Goal: Task Accomplishment & Management: Manage account settings

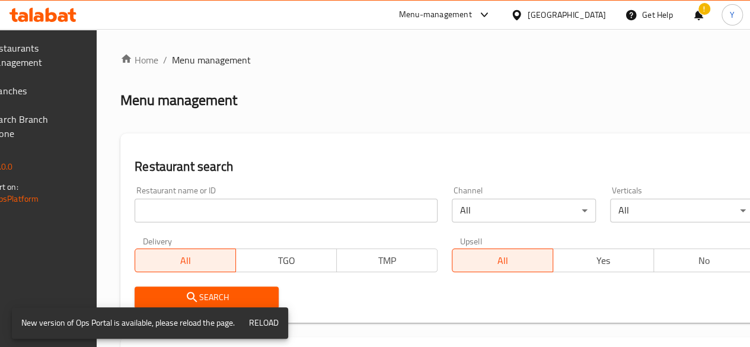
click at [240, 212] on input "search" at bounding box center [286, 211] width 303 height 24
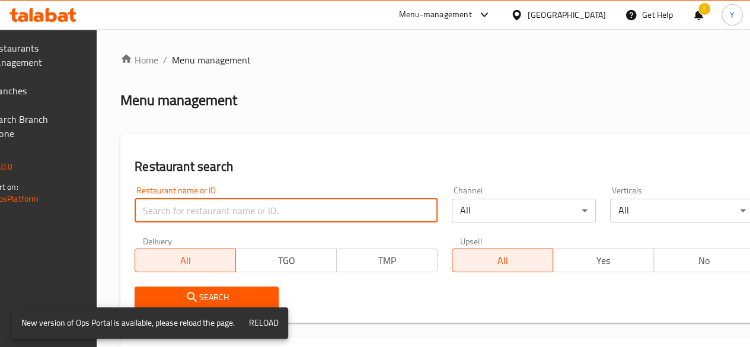
paste input "Ajwaa Maryam Restaurant and Cafe"
type input "Ajwaa Maryam Restaurant and Cafe"
click button "Search" at bounding box center [207, 297] width 144 height 22
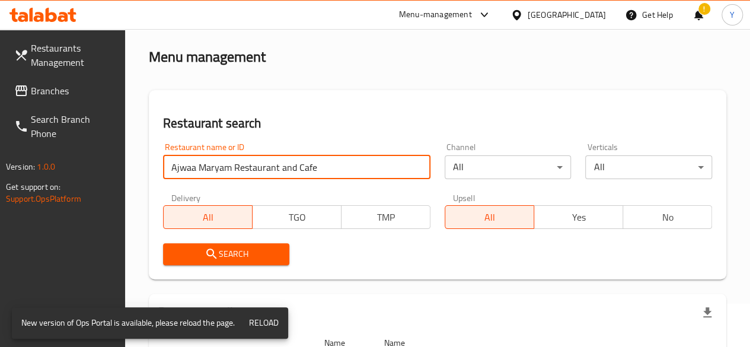
scroll to position [35, 0]
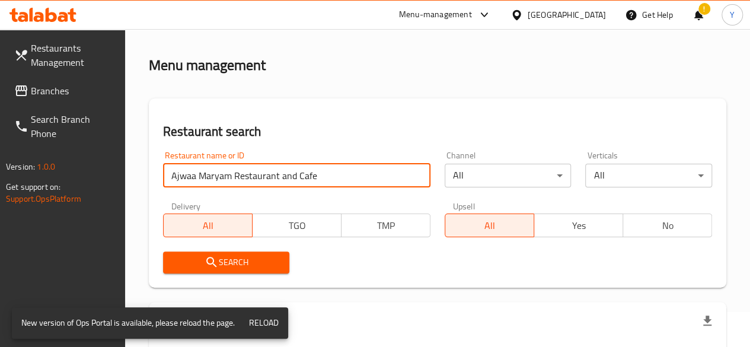
click at [67, 84] on span "Branches" at bounding box center [73, 91] width 85 height 14
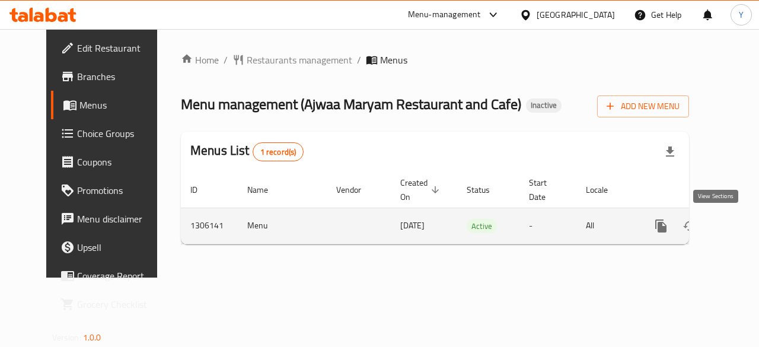
click at [740, 225] on icon "enhanced table" at bounding box center [747, 226] width 14 height 14
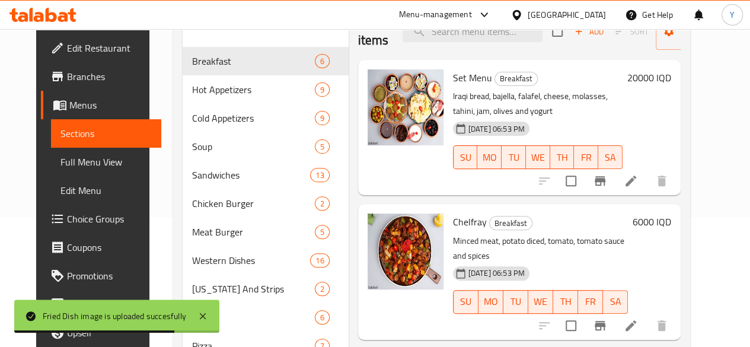
scroll to position [129, 0]
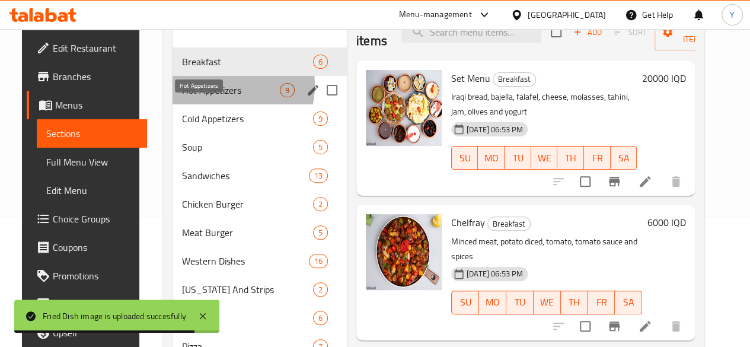
click at [212, 97] on span "Hot Appetizers" at bounding box center [231, 90] width 98 height 14
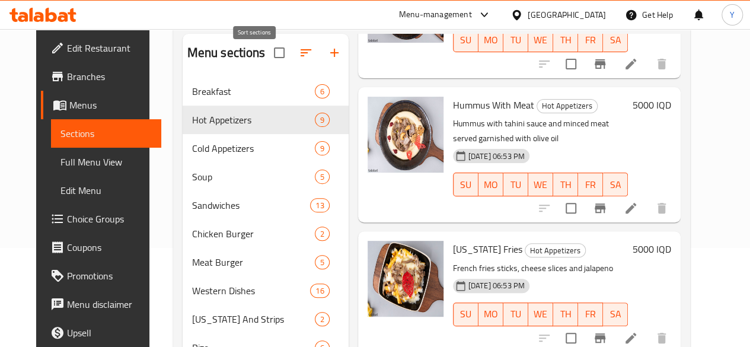
scroll to position [98, 0]
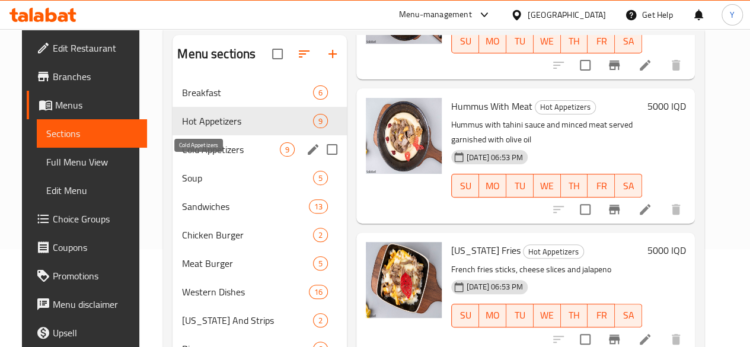
click at [221, 157] on span "Cold Appetizers" at bounding box center [231, 149] width 98 height 14
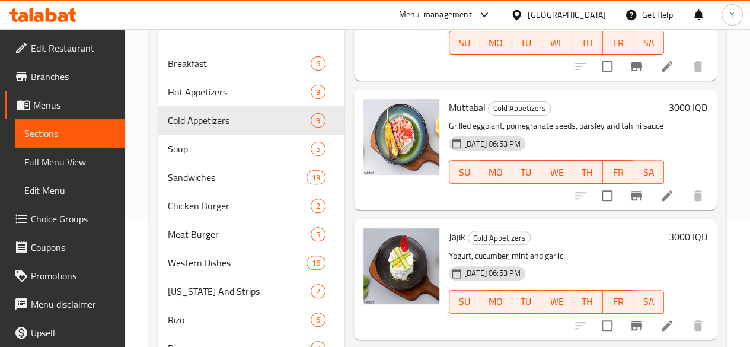
scroll to position [58, 0]
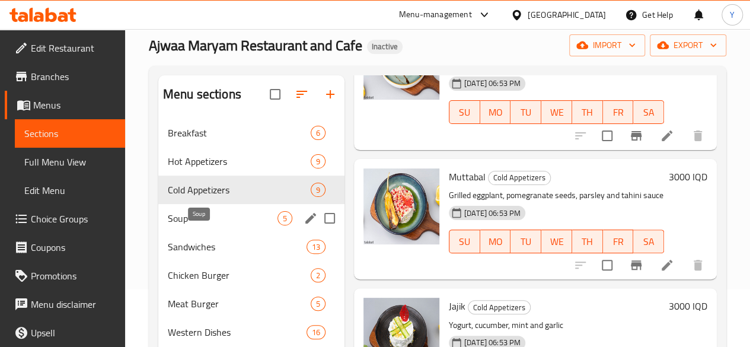
click at [212, 225] on span "Soup" at bounding box center [223, 218] width 110 height 14
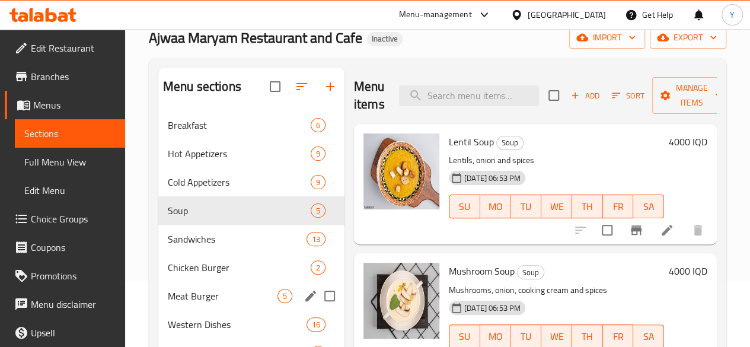
scroll to position [65, 0]
click at [215, 247] on span "Sandwiches" at bounding box center [221, 239] width 106 height 14
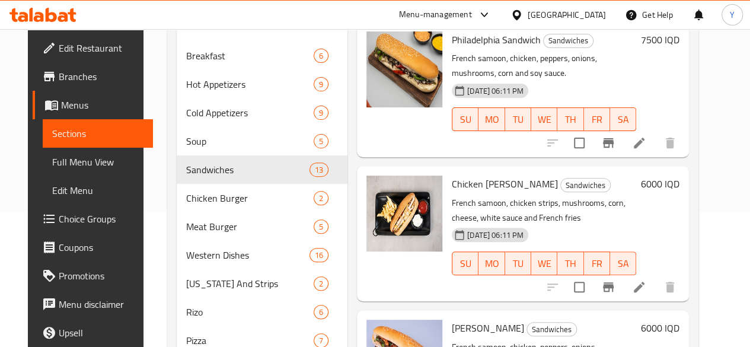
scroll to position [136, 0]
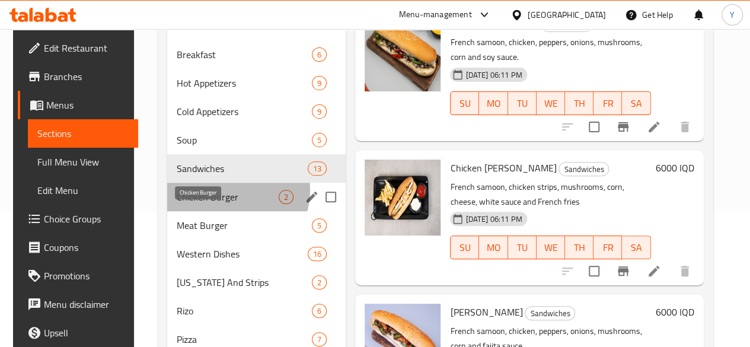
click at [224, 204] on span "Chicken Burger" at bounding box center [228, 197] width 102 height 14
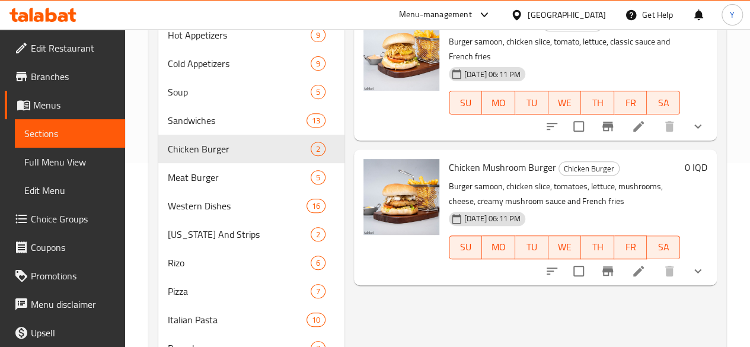
scroll to position [187, 0]
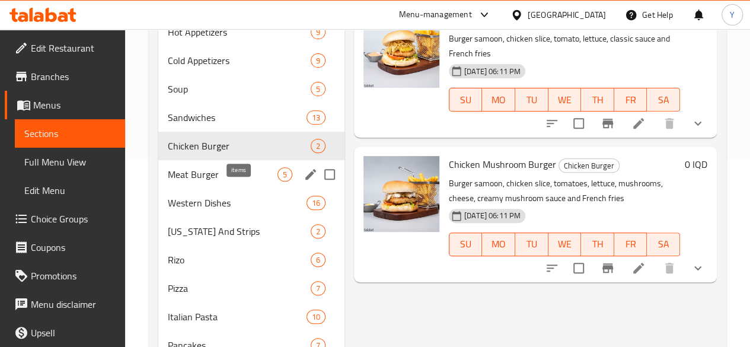
click at [278, 180] on span "5" at bounding box center [285, 174] width 14 height 11
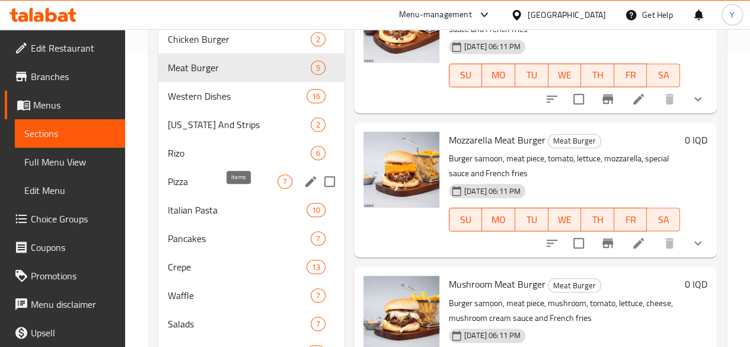
scroll to position [289, 0]
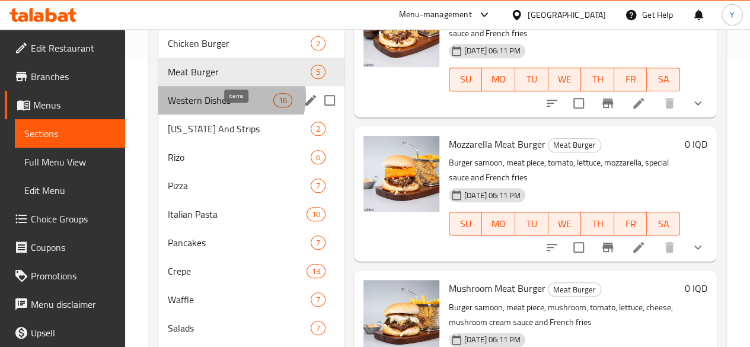
click at [274, 106] on span "16" at bounding box center [283, 100] width 18 height 11
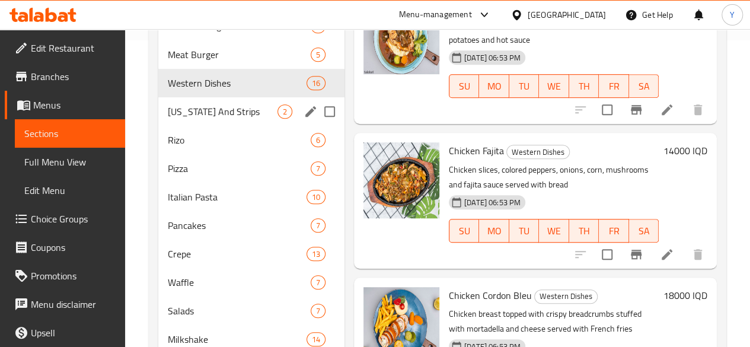
scroll to position [306, 0]
click at [208, 119] on span "[US_STATE] And Strips" at bounding box center [223, 112] width 110 height 14
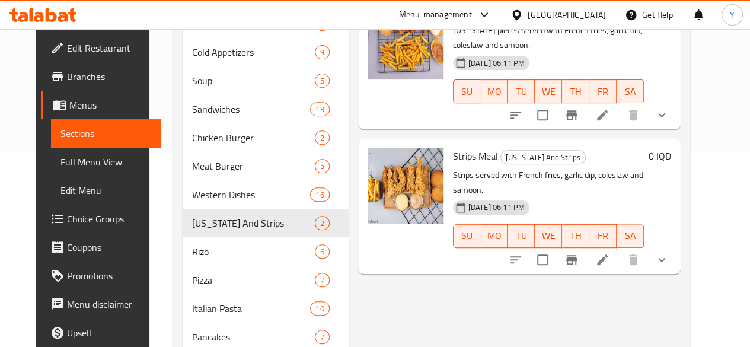
scroll to position [200, 0]
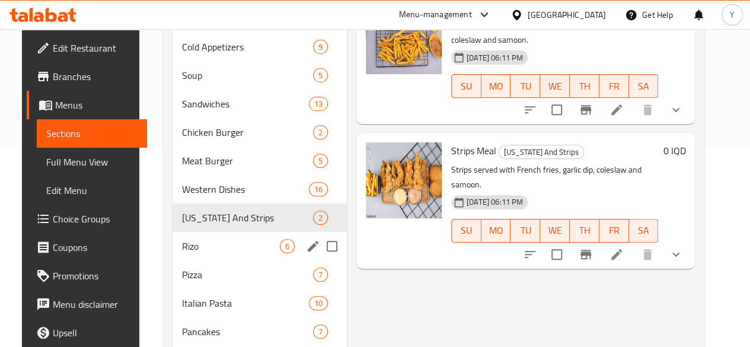
click at [227, 254] on div "[PERSON_NAME] 6" at bounding box center [260, 246] width 174 height 28
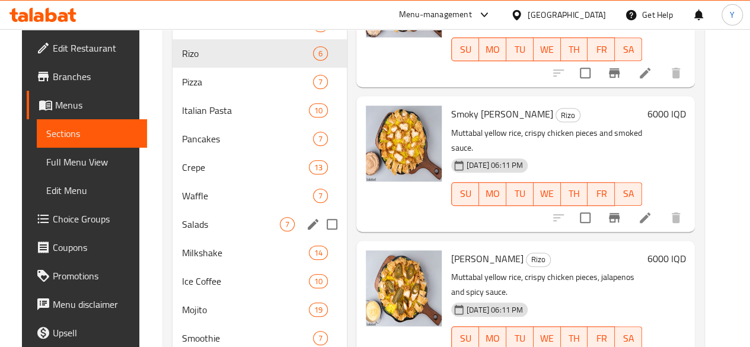
scroll to position [387, 0]
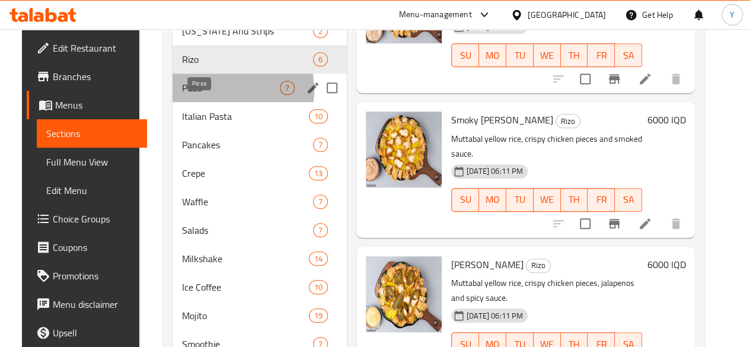
click at [213, 95] on span "Pizza" at bounding box center [231, 88] width 98 height 14
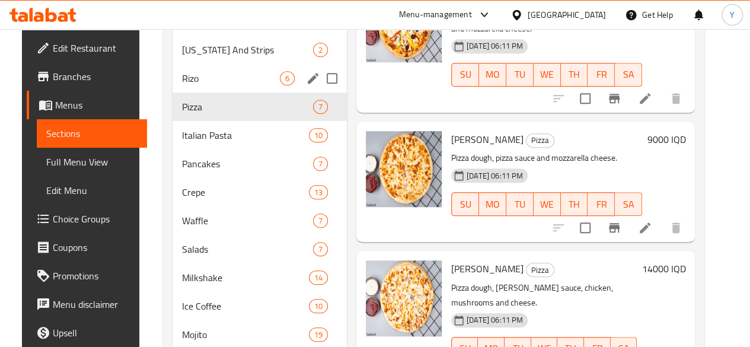
scroll to position [350, 0]
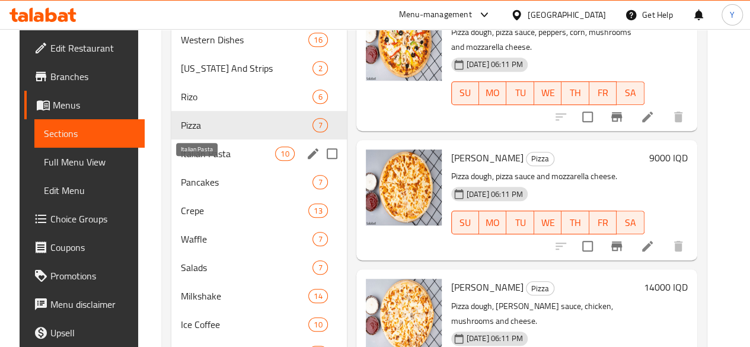
click at [221, 161] on span "Italian Pasta" at bounding box center [228, 153] width 94 height 14
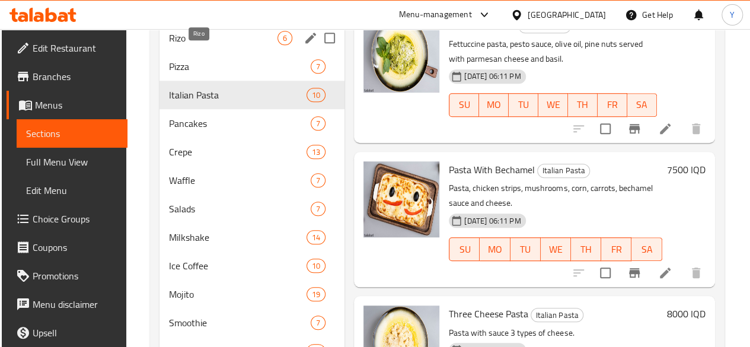
scroll to position [408, 0]
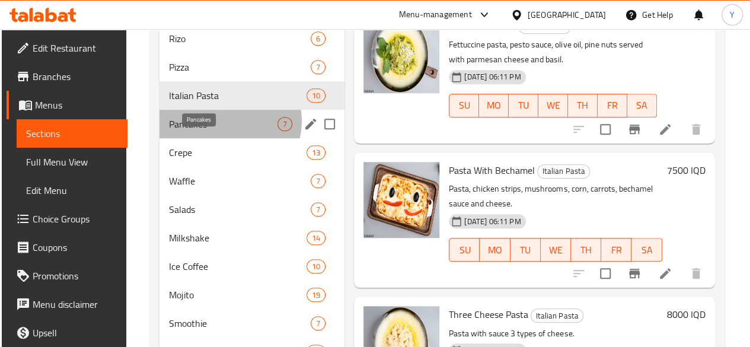
click at [225, 131] on span "Pancakes" at bounding box center [223, 124] width 109 height 14
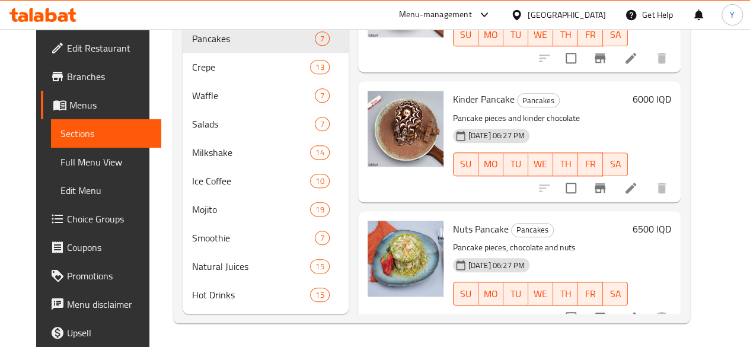
scroll to position [511, 0]
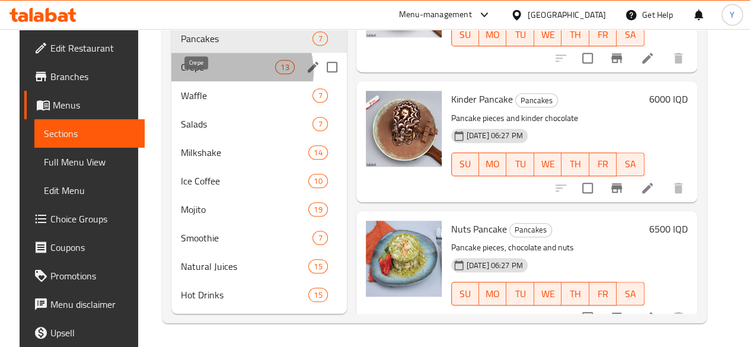
click at [224, 72] on span "Crepe" at bounding box center [228, 67] width 94 height 14
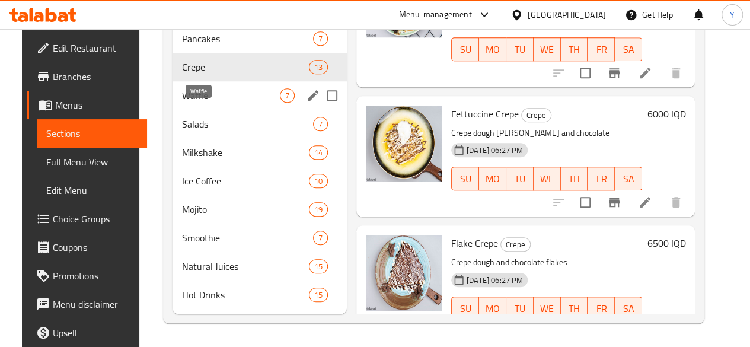
click at [222, 99] on span "Waffle" at bounding box center [231, 95] width 98 height 14
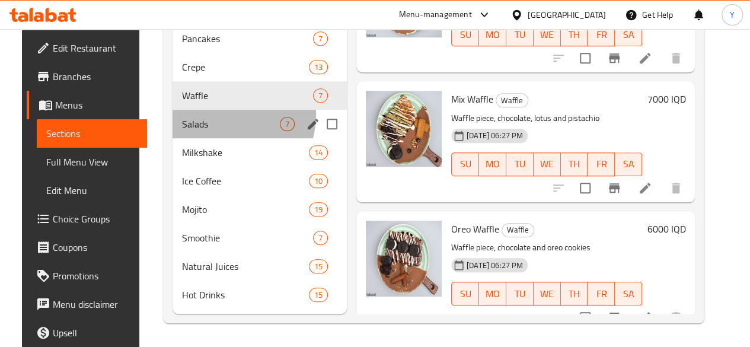
click at [212, 116] on div "Salads 7" at bounding box center [260, 124] width 174 height 28
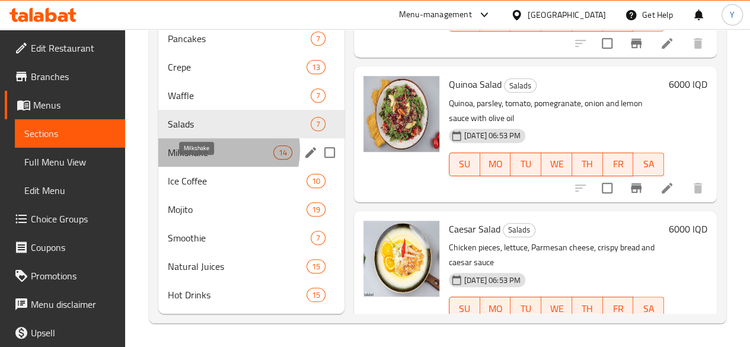
click at [219, 151] on span "Milkshake" at bounding box center [221, 152] width 106 height 14
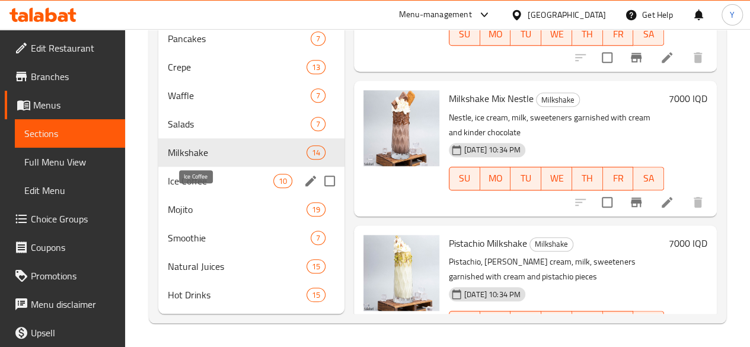
click at [215, 188] on span "Ice Coffee" at bounding box center [221, 181] width 106 height 14
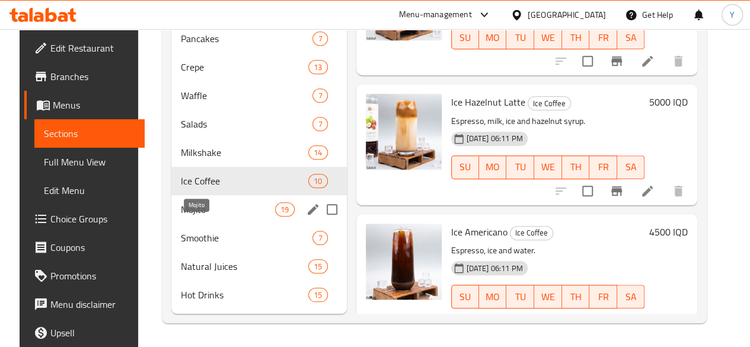
click at [209, 205] on span "Mojito" at bounding box center [228, 209] width 94 height 14
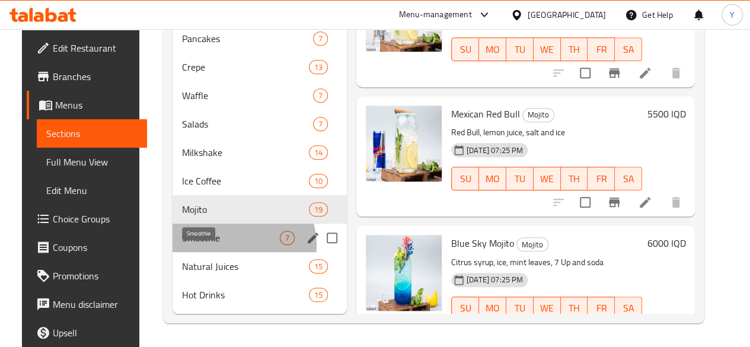
click at [228, 245] on span "Smoothie" at bounding box center [231, 238] width 98 height 14
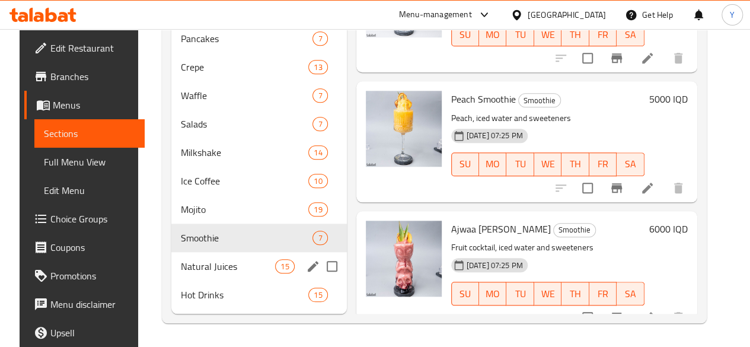
click at [228, 257] on div "Natural Juices 15" at bounding box center [259, 266] width 176 height 28
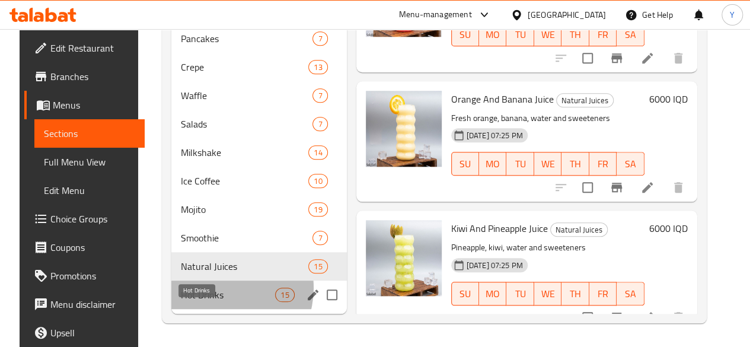
click at [212, 289] on span "Hot Drinks" at bounding box center [228, 295] width 94 height 14
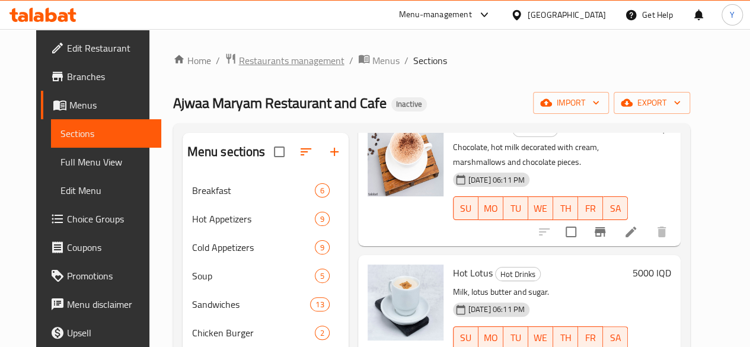
click at [264, 65] on span "Restaurants management" at bounding box center [292, 60] width 106 height 14
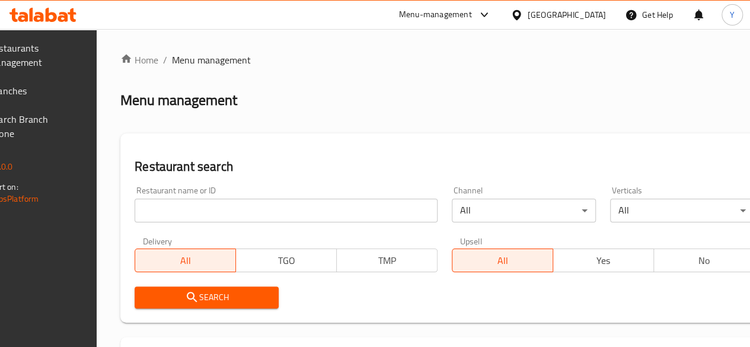
click at [249, 206] on input "search" at bounding box center [286, 211] width 303 height 24
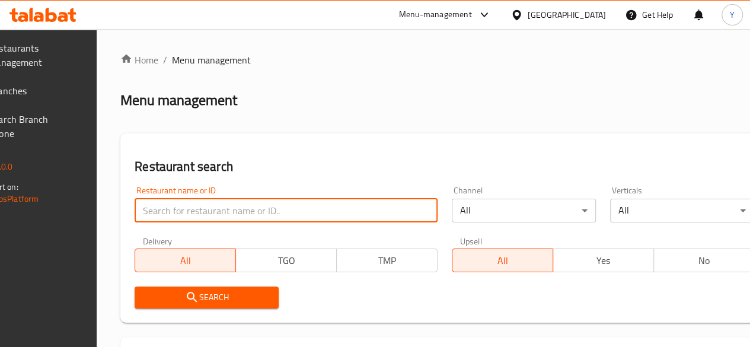
paste input "Arabi Can"
type input "Arabi Can"
click button "Search" at bounding box center [207, 297] width 144 height 22
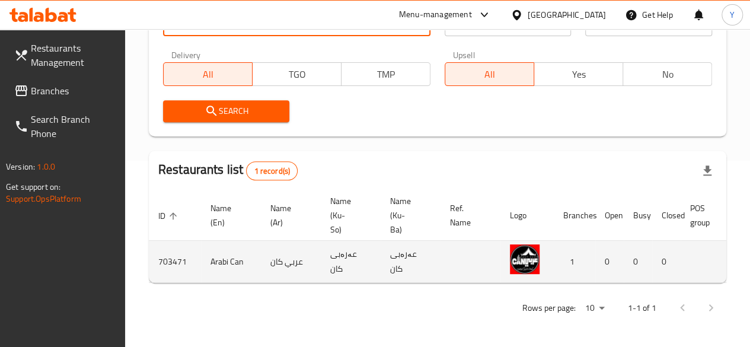
scroll to position [0, 118]
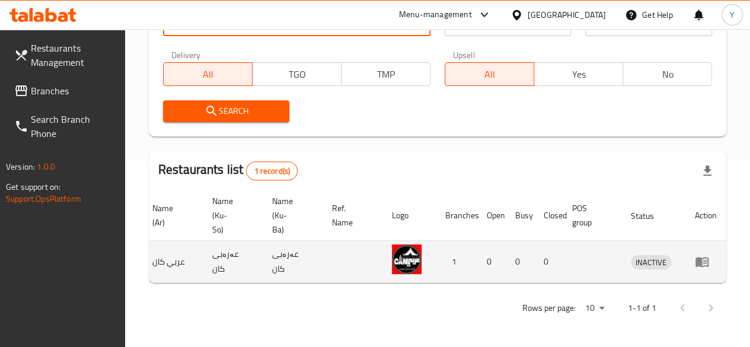
click at [703, 254] on icon "enhanced table" at bounding box center [702, 261] width 14 height 14
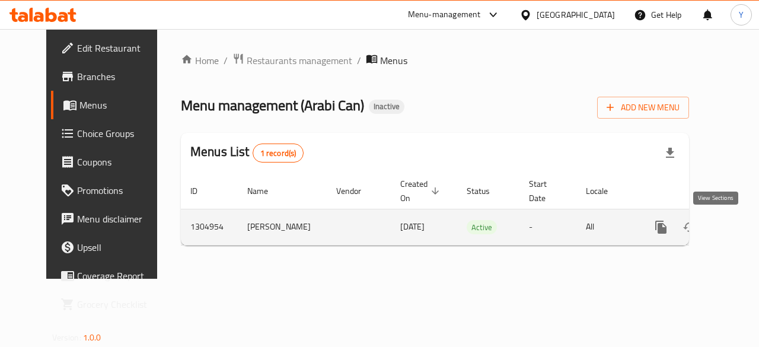
click at [740, 224] on icon "enhanced table" at bounding box center [747, 227] width 14 height 14
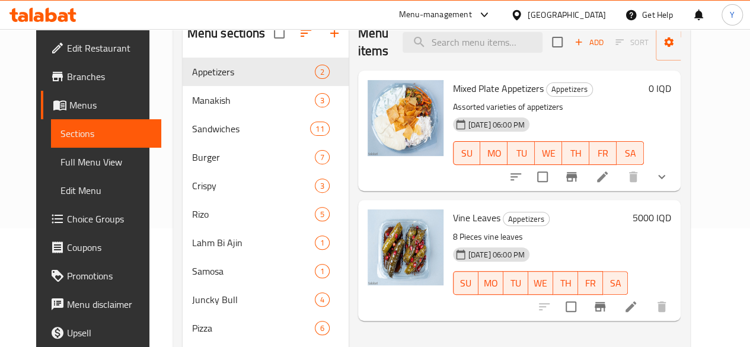
scroll to position [118, 0]
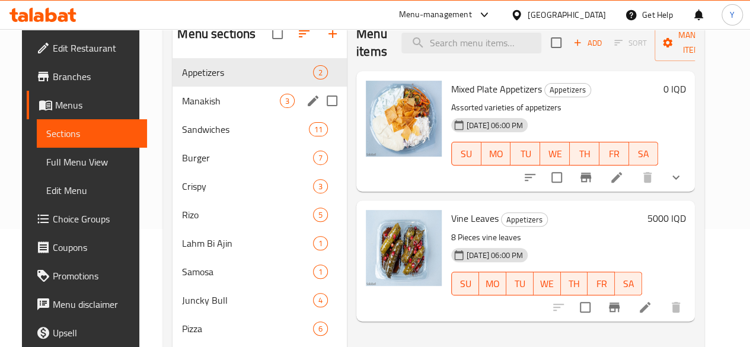
click at [228, 115] on div "Manakish 3" at bounding box center [260, 101] width 174 height 28
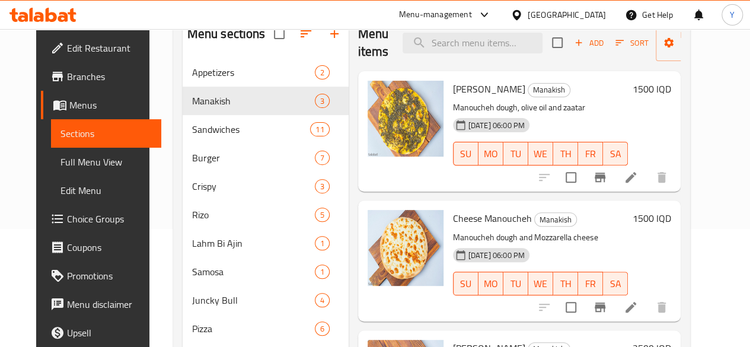
scroll to position [116, 0]
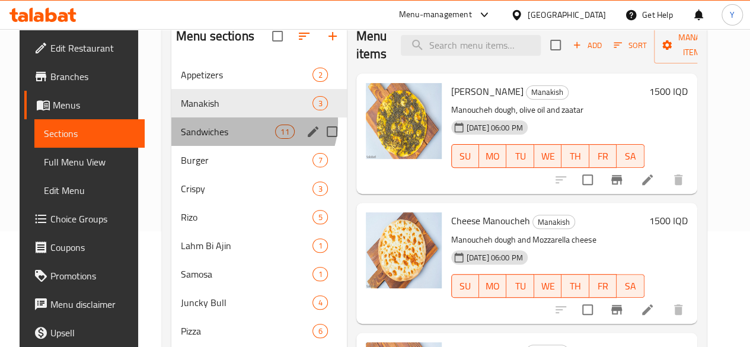
click at [240, 140] on div "Sandwiches 11" at bounding box center [259, 131] width 176 height 28
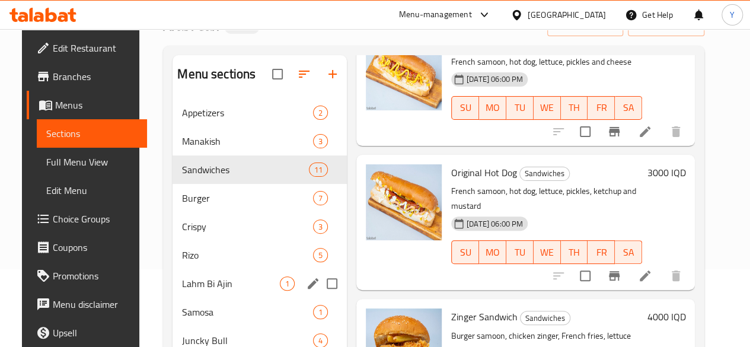
scroll to position [71, 0]
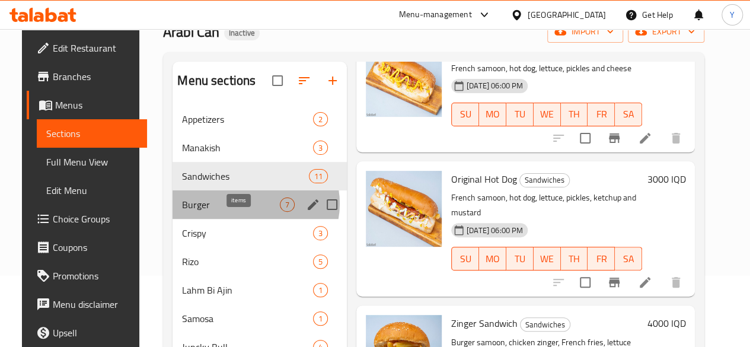
click at [281, 211] on span "7" at bounding box center [288, 204] width 14 height 11
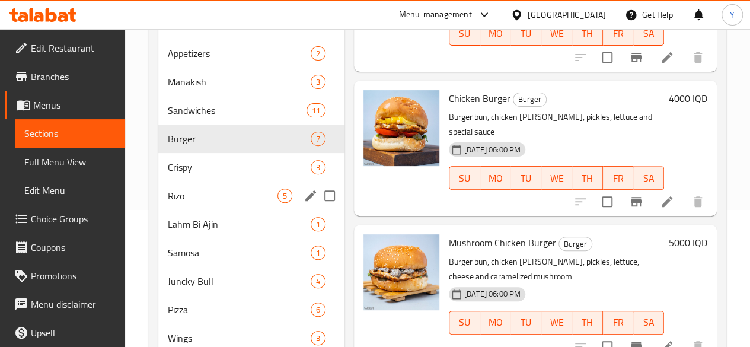
scroll to position [135, 0]
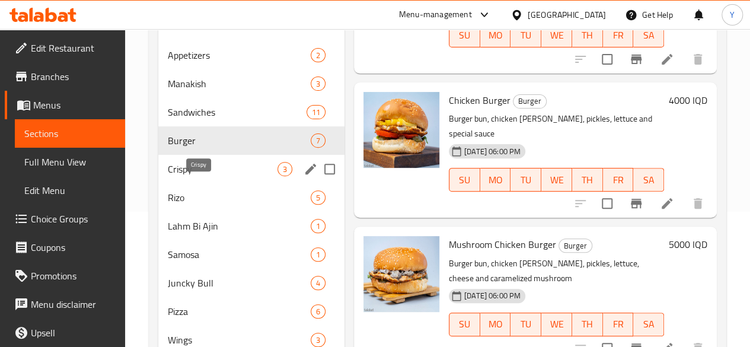
click at [221, 176] on span "Crispy" at bounding box center [223, 169] width 110 height 14
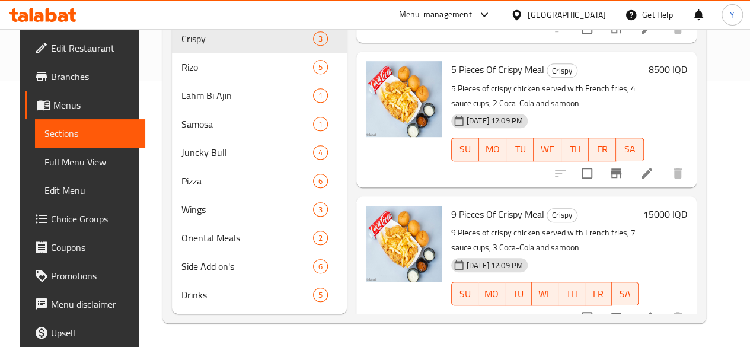
scroll to position [283, 0]
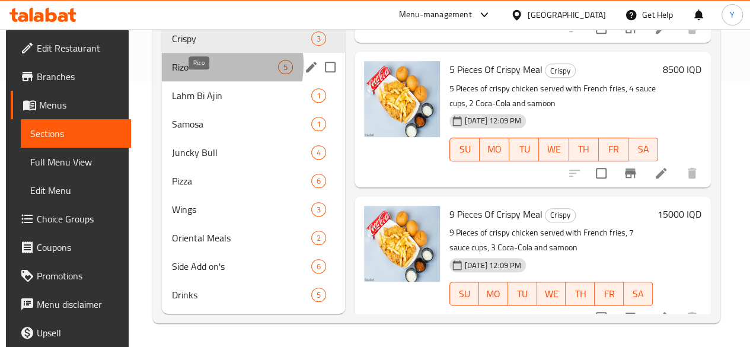
click at [200, 65] on span "Rizo" at bounding box center [224, 67] width 106 height 14
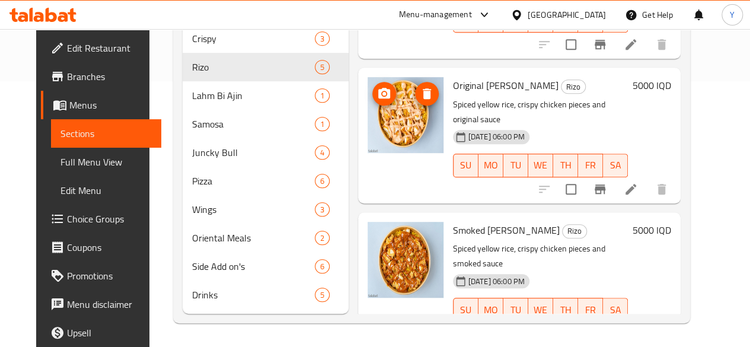
scroll to position [231, 0]
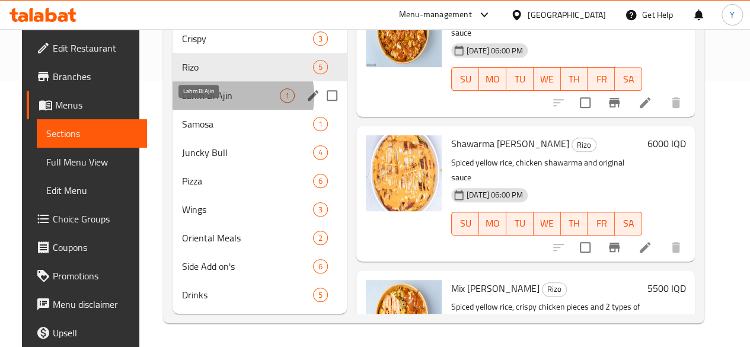
click at [214, 97] on span "Lahm Bi Ajin" at bounding box center [231, 95] width 98 height 14
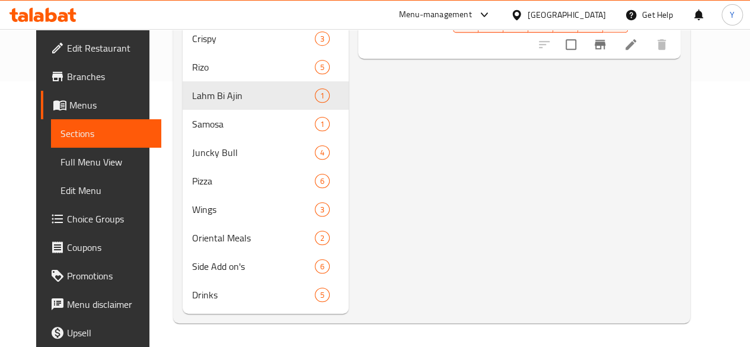
scroll to position [283, 0]
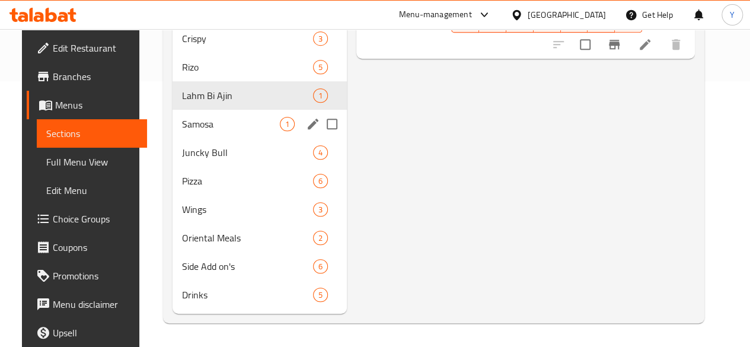
click at [218, 130] on span "Samosa" at bounding box center [231, 124] width 98 height 14
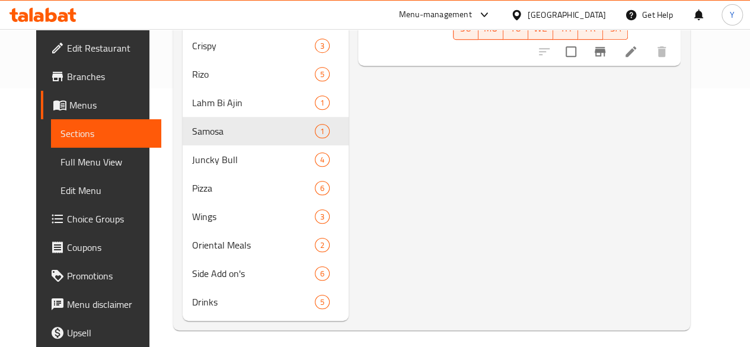
scroll to position [268, 0]
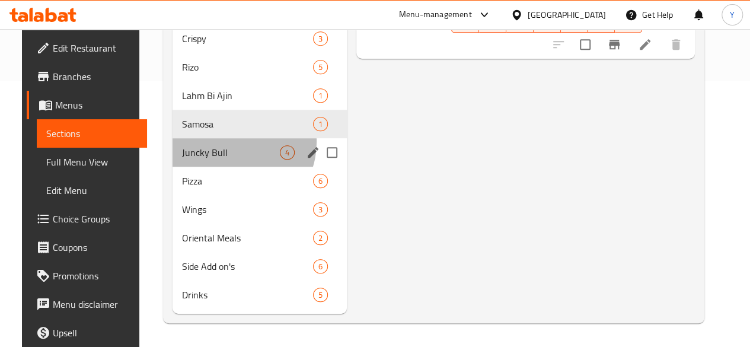
click at [218, 157] on div "Juncky Bull 4" at bounding box center [260, 152] width 174 height 28
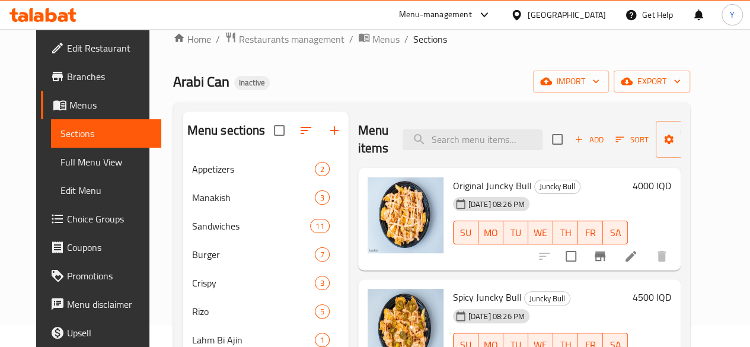
scroll to position [4, 0]
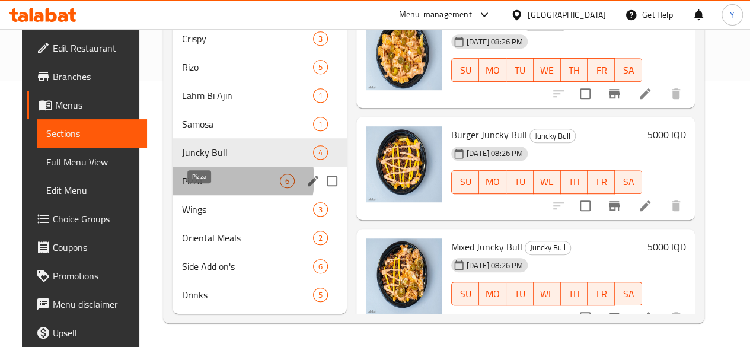
click at [215, 180] on span "Pizza" at bounding box center [231, 181] width 98 height 14
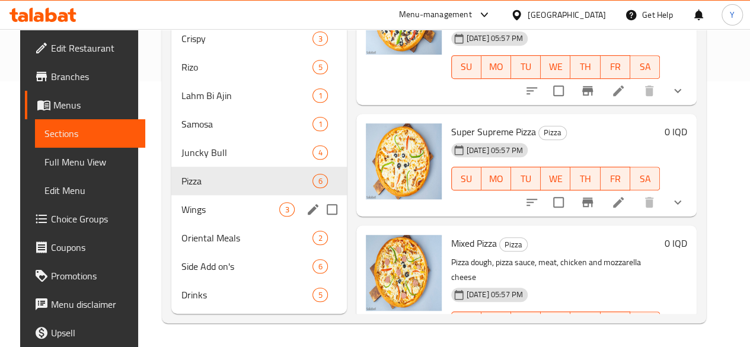
click at [200, 203] on span "Wings" at bounding box center [230, 209] width 98 height 14
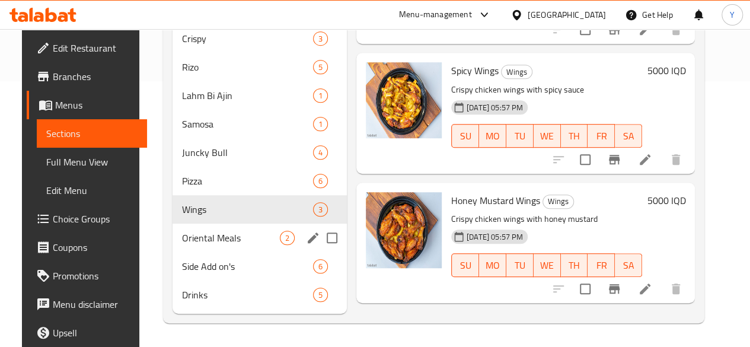
click at [280, 235] on div "2" at bounding box center [287, 238] width 15 height 14
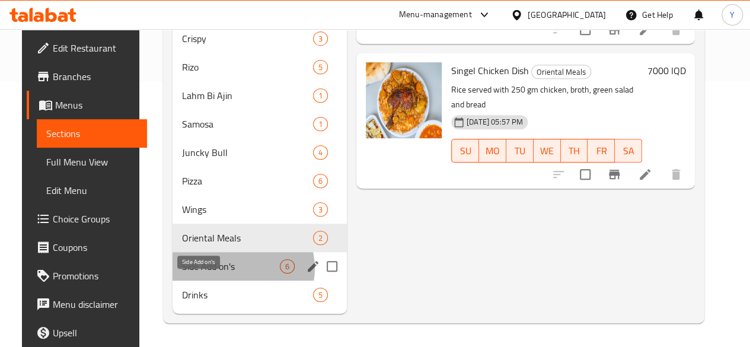
click at [228, 269] on span "Side Add on's" at bounding box center [231, 266] width 98 height 14
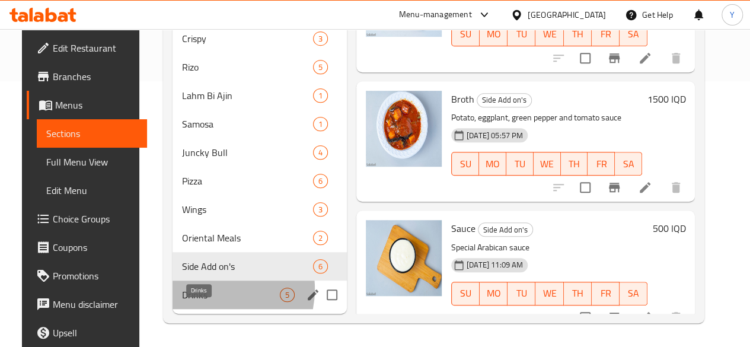
click at [200, 289] on span "Drinks" at bounding box center [231, 295] width 98 height 14
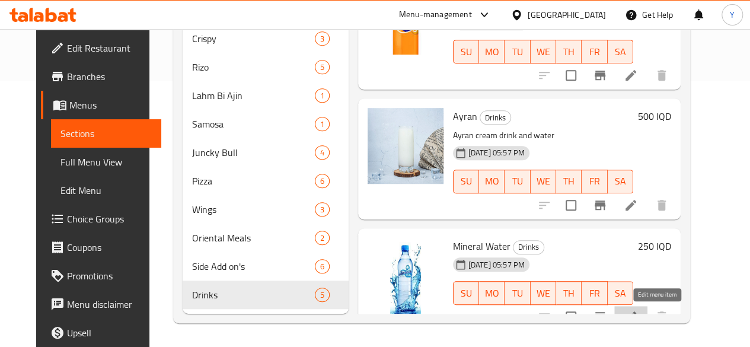
click at [638, 310] on icon at bounding box center [631, 317] width 14 height 14
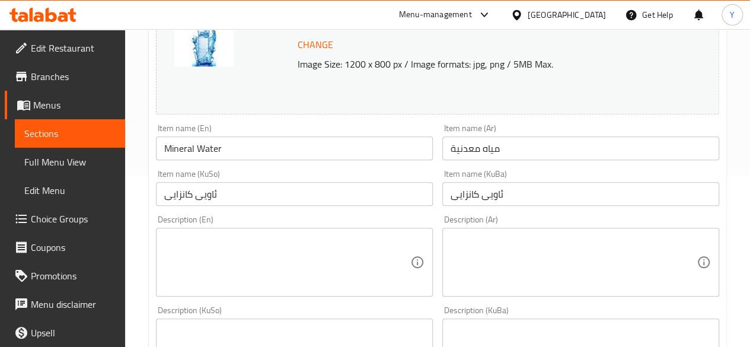
click at [222, 243] on textarea at bounding box center [287, 262] width 246 height 56
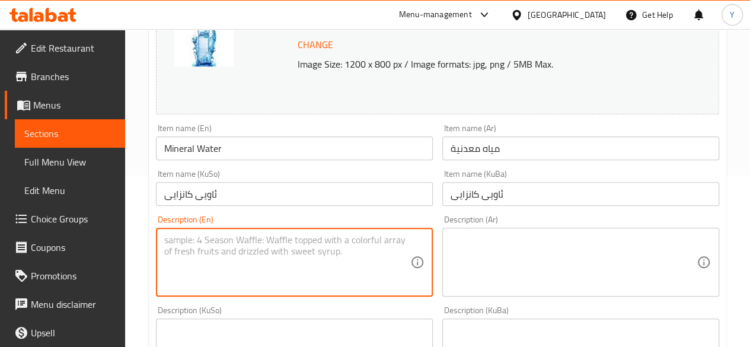
type textarea "ى"
click at [470, 236] on textarea at bounding box center [574, 262] width 246 height 56
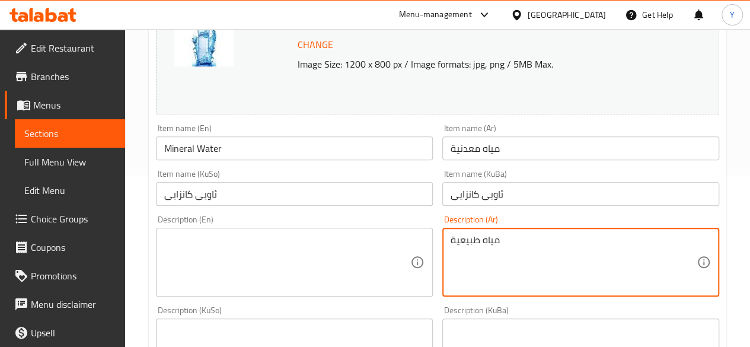
type textarea "مياه طبيعية"
click at [386, 244] on textarea at bounding box center [287, 262] width 246 height 56
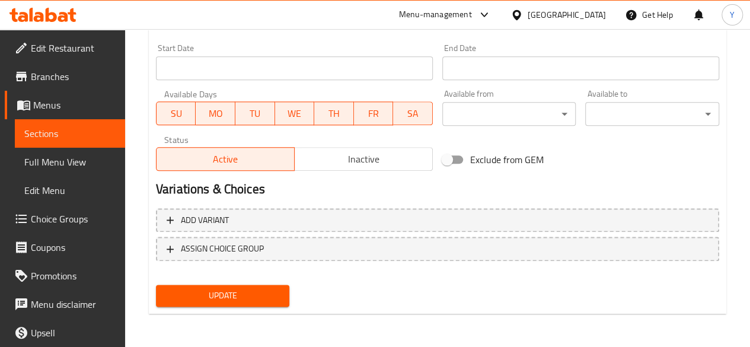
type textarea "natural water"
click at [250, 300] on span "Update" at bounding box center [222, 295] width 115 height 15
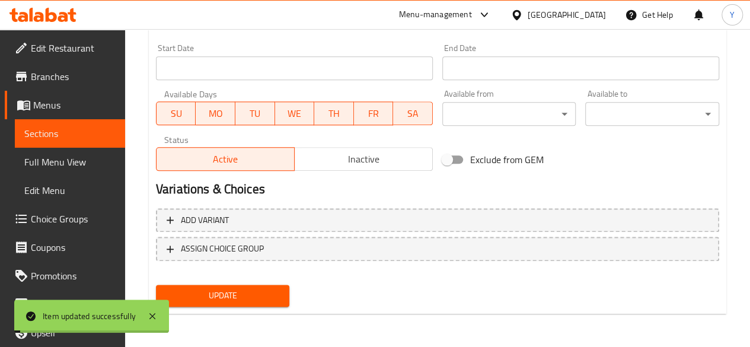
click at [250, 300] on span "Update" at bounding box center [222, 295] width 115 height 15
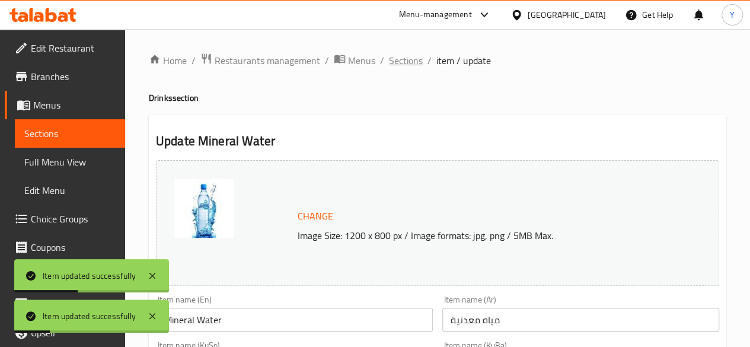
click at [415, 62] on span "Sections" at bounding box center [406, 60] width 34 height 14
